Goal: Information Seeking & Learning: Learn about a topic

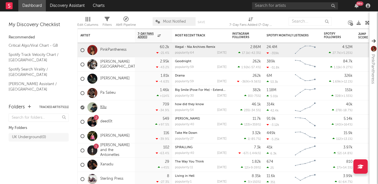
click at [106, 105] on link "Kilu" at bounding box center [103, 107] width 6 height 5
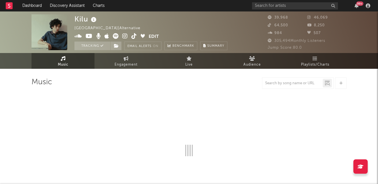
select select "6m"
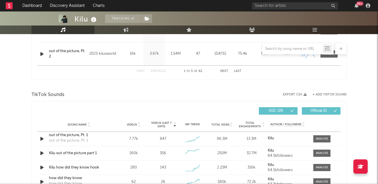
scroll to position [417, 0]
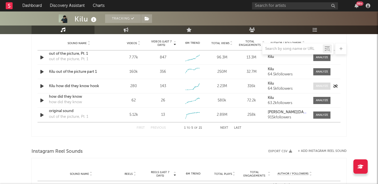
click at [323, 86] on div at bounding box center [322, 86] width 12 height 4
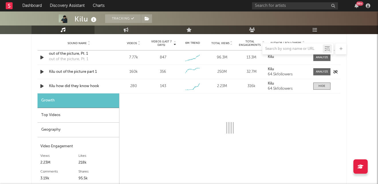
select select "1w"
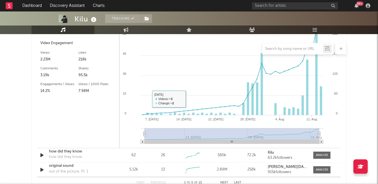
scroll to position [482, 0]
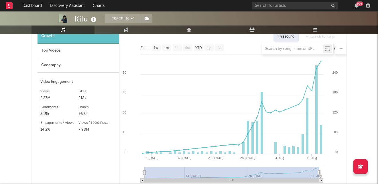
click at [54, 46] on div at bounding box center [189, 48] width 315 height 11
click at [54, 51] on div at bounding box center [189, 48] width 315 height 11
click at [73, 50] on div at bounding box center [189, 48] width 315 height 11
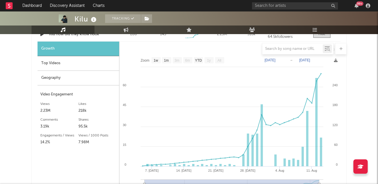
click at [50, 62] on div "Top Videos" at bounding box center [79, 63] width 82 height 15
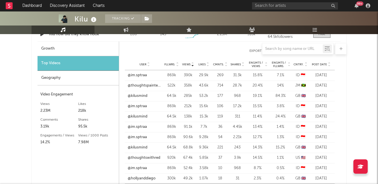
click at [327, 65] on span "Post Date" at bounding box center [319, 64] width 15 height 3
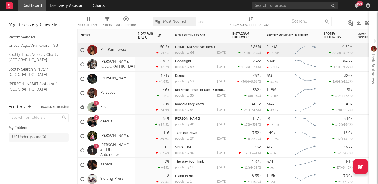
click at [136, 105] on div "709 -34.9 %" at bounding box center [153, 107] width 37 height 14
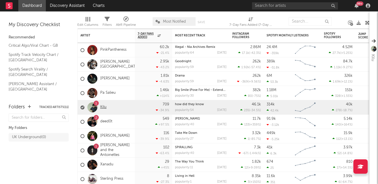
click at [103, 106] on link "Kilu" at bounding box center [103, 107] width 6 height 5
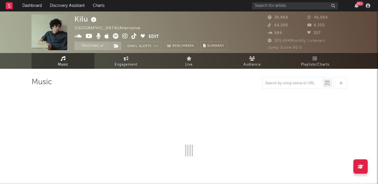
select select "6m"
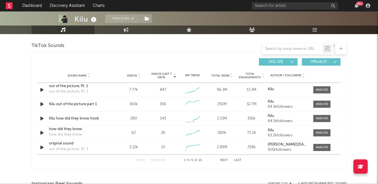
scroll to position [390, 0]
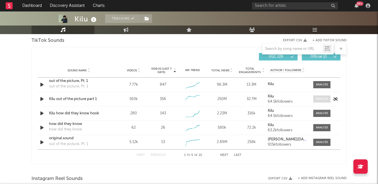
click at [320, 97] on div at bounding box center [322, 99] width 12 height 4
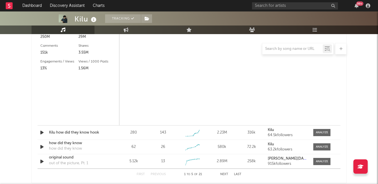
scroll to position [548, 0]
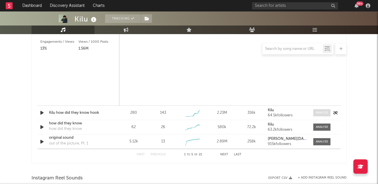
click at [322, 113] on div at bounding box center [322, 113] width 12 height 4
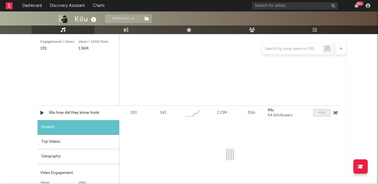
select select "1w"
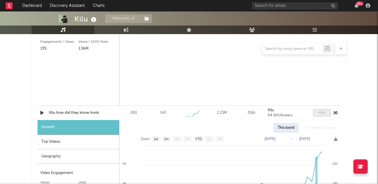
select select "6m"
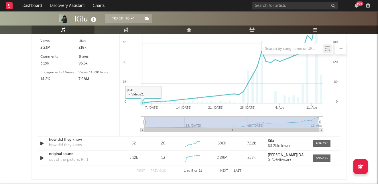
scroll to position [689, 0]
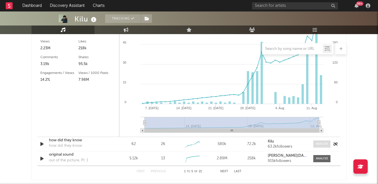
click at [322, 142] on div at bounding box center [322, 144] width 12 height 4
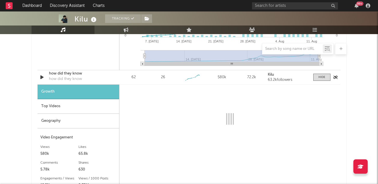
scroll to position [779, 0]
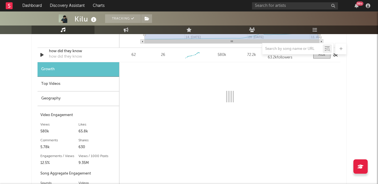
select select "1w"
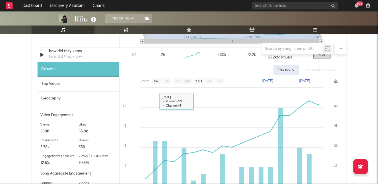
click at [97, 84] on div "Top Videos" at bounding box center [79, 84] width 82 height 15
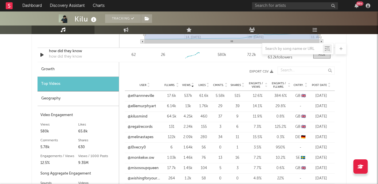
click at [325, 85] on span "Post Date" at bounding box center [319, 84] width 15 height 3
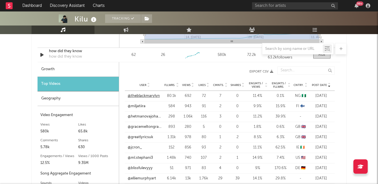
click at [136, 97] on link "@theblackmarylyn" at bounding box center [144, 96] width 32 height 6
